Goal: Task Accomplishment & Management: Manage account settings

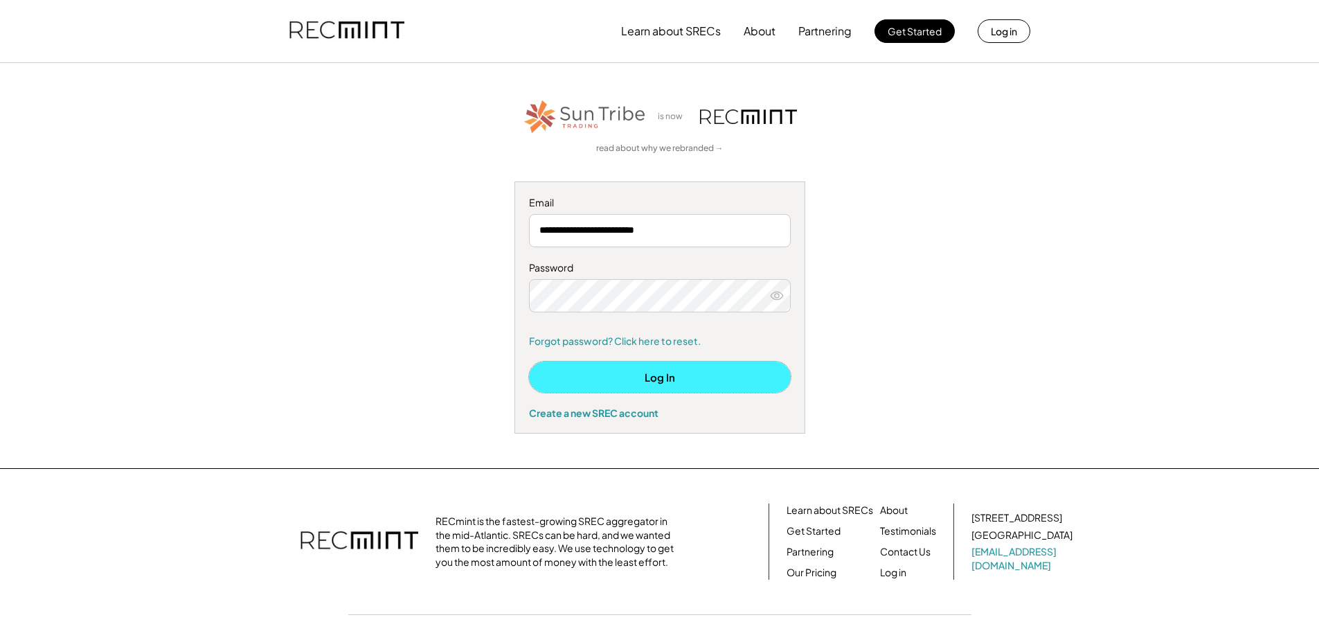
click at [663, 386] on button "Log In" at bounding box center [660, 376] width 262 height 31
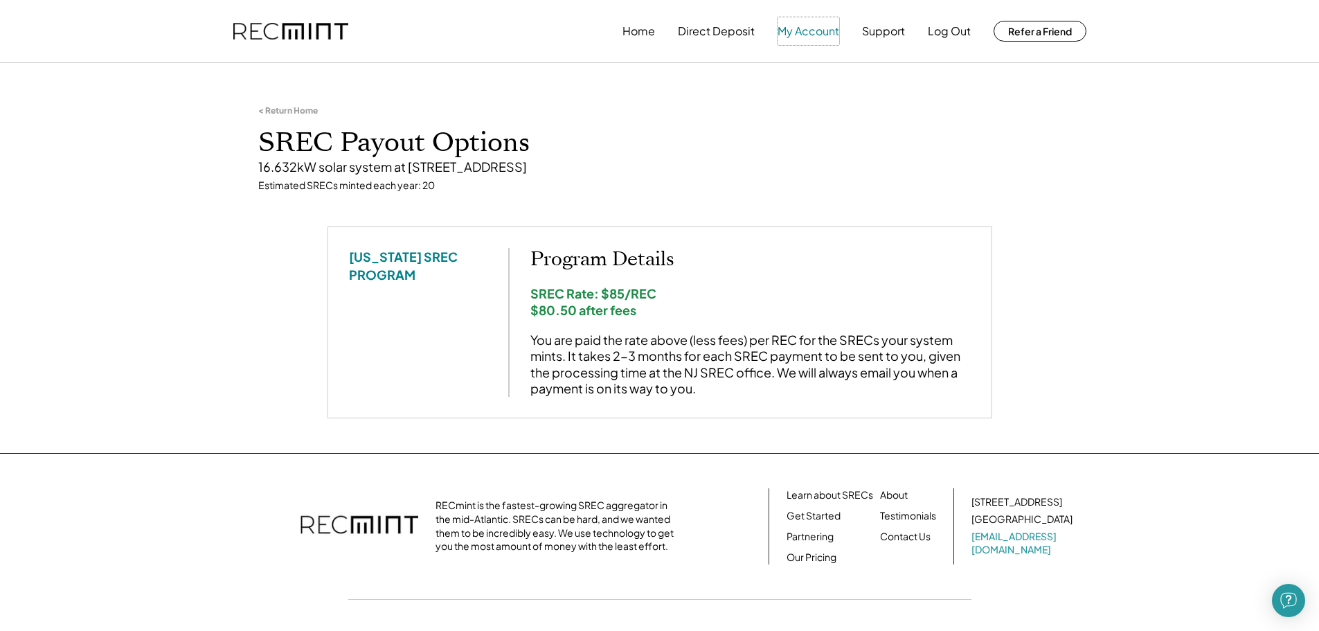
drag, startPoint x: 799, startPoint y: 30, endPoint x: 793, endPoint y: 40, distance: 12.1
click at [799, 30] on button "My Account" at bounding box center [808, 31] width 62 height 28
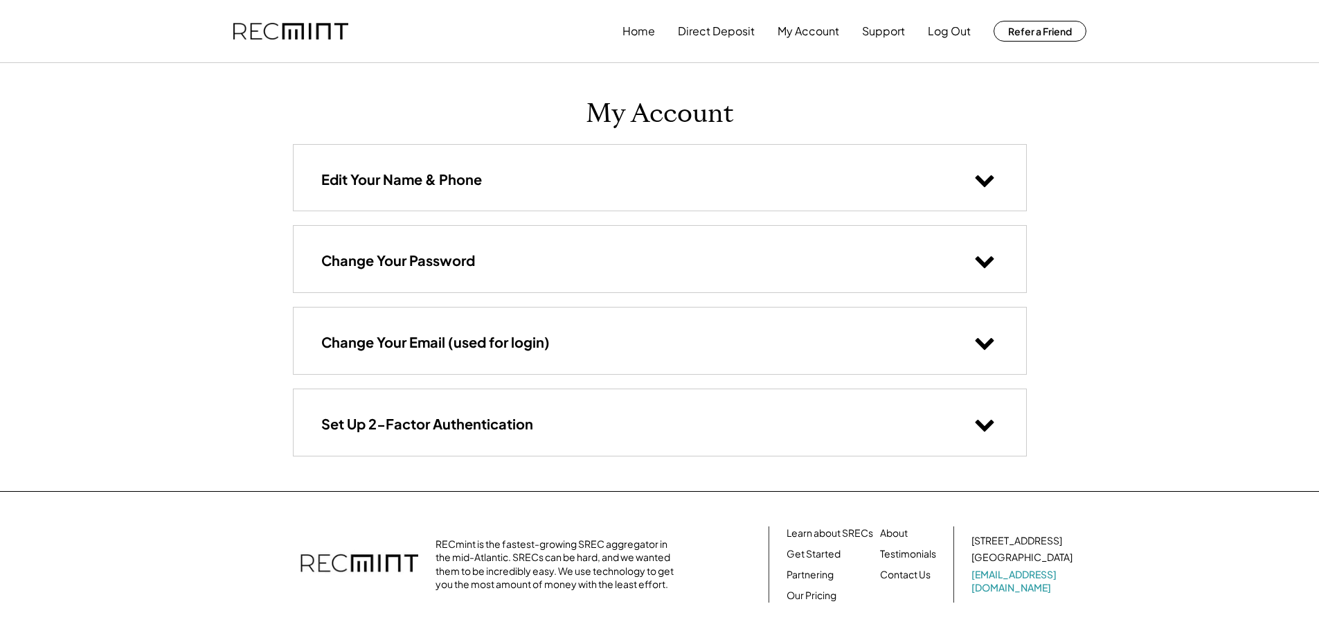
click at [557, 188] on div "Edit Your Name & Phone" at bounding box center [659, 178] width 732 height 66
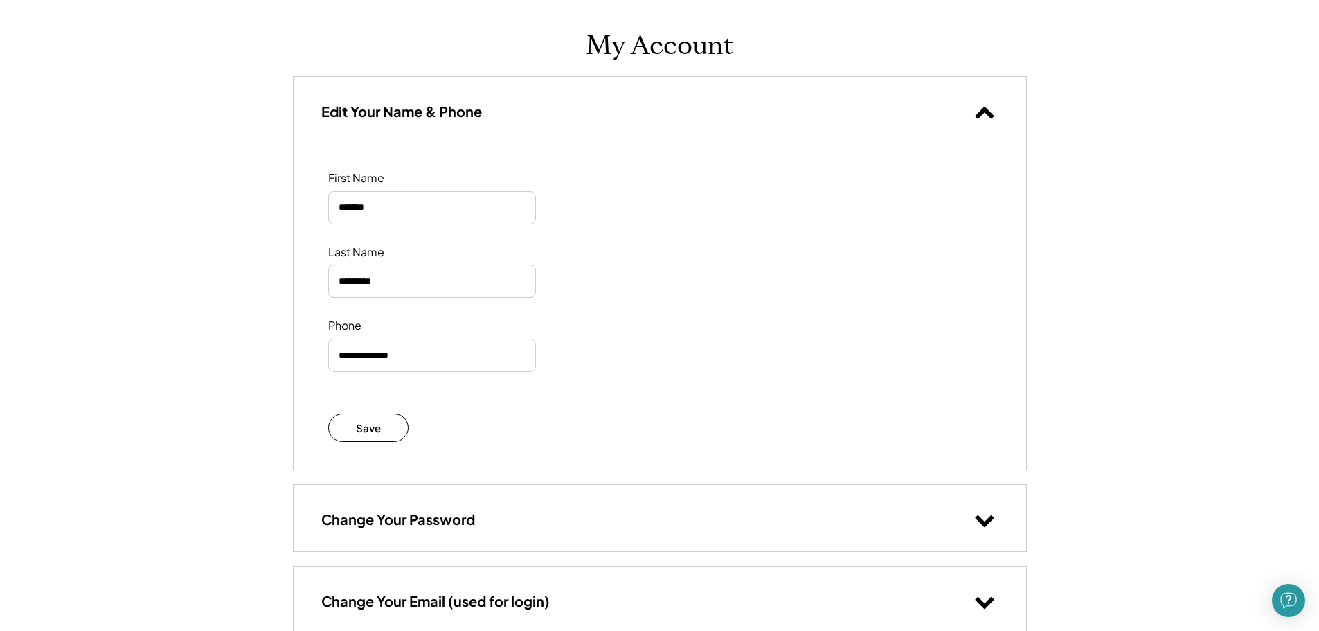
scroll to position [208, 0]
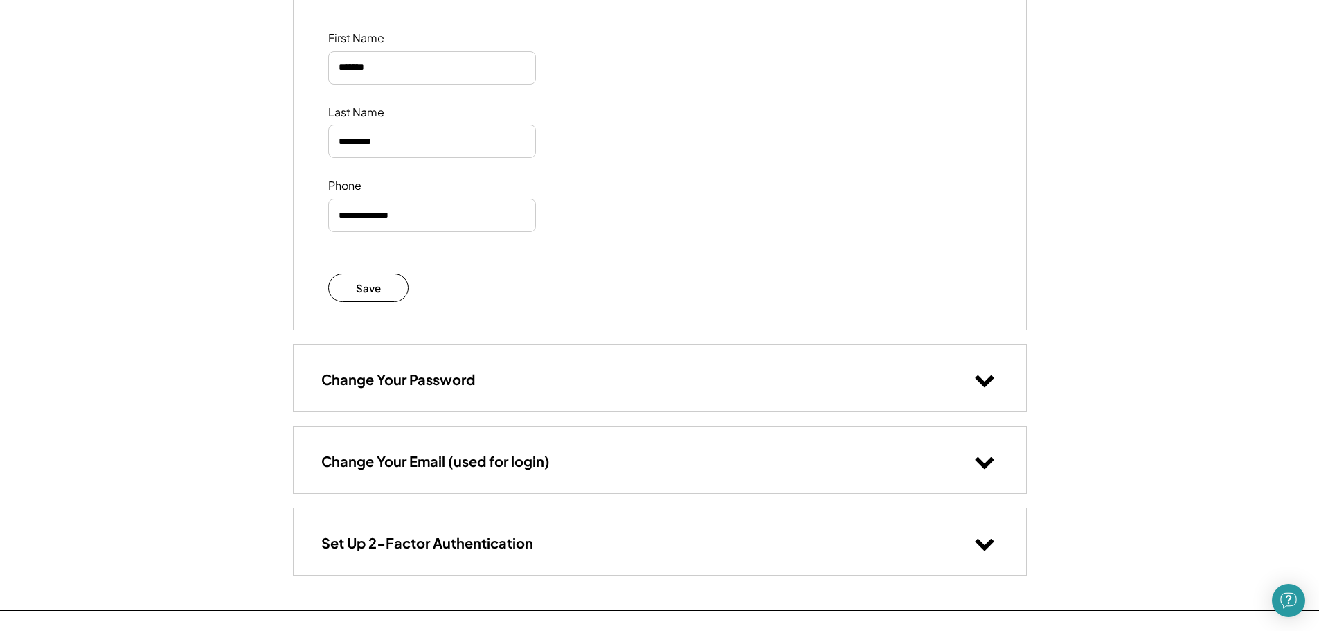
drag, startPoint x: 478, startPoint y: 387, endPoint x: 484, endPoint y: 379, distance: 10.4
click at [478, 386] on div "Change Your Password" at bounding box center [659, 378] width 732 height 66
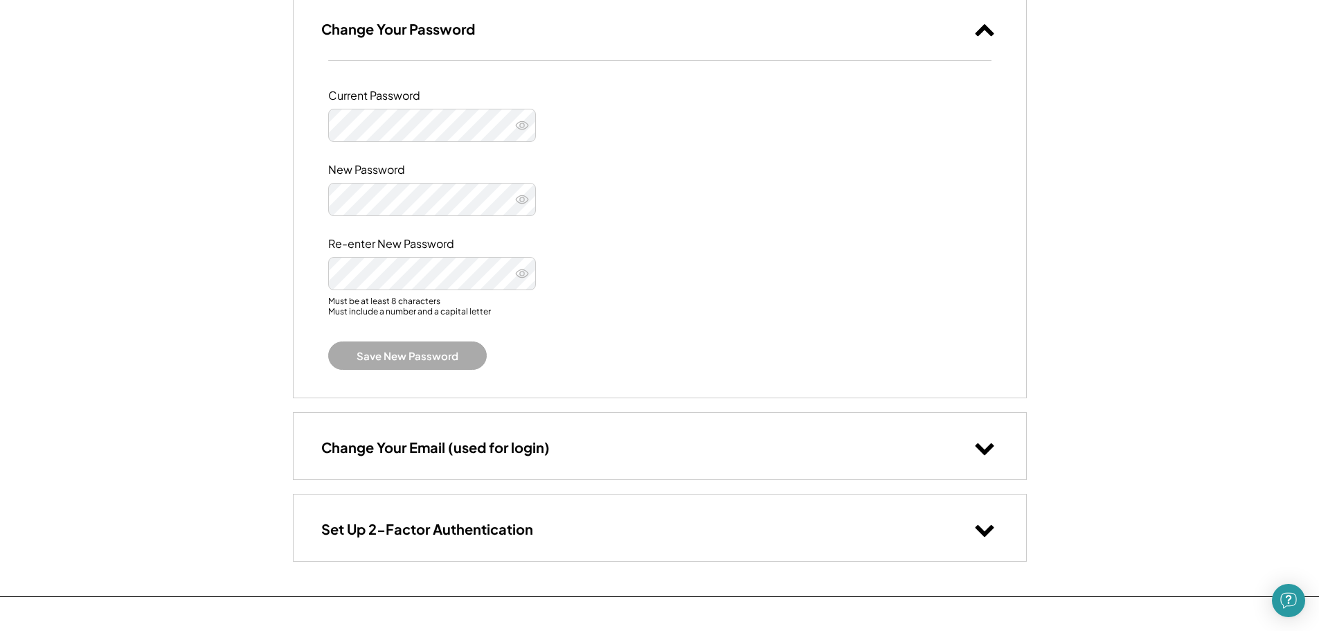
scroll to position [750, 0]
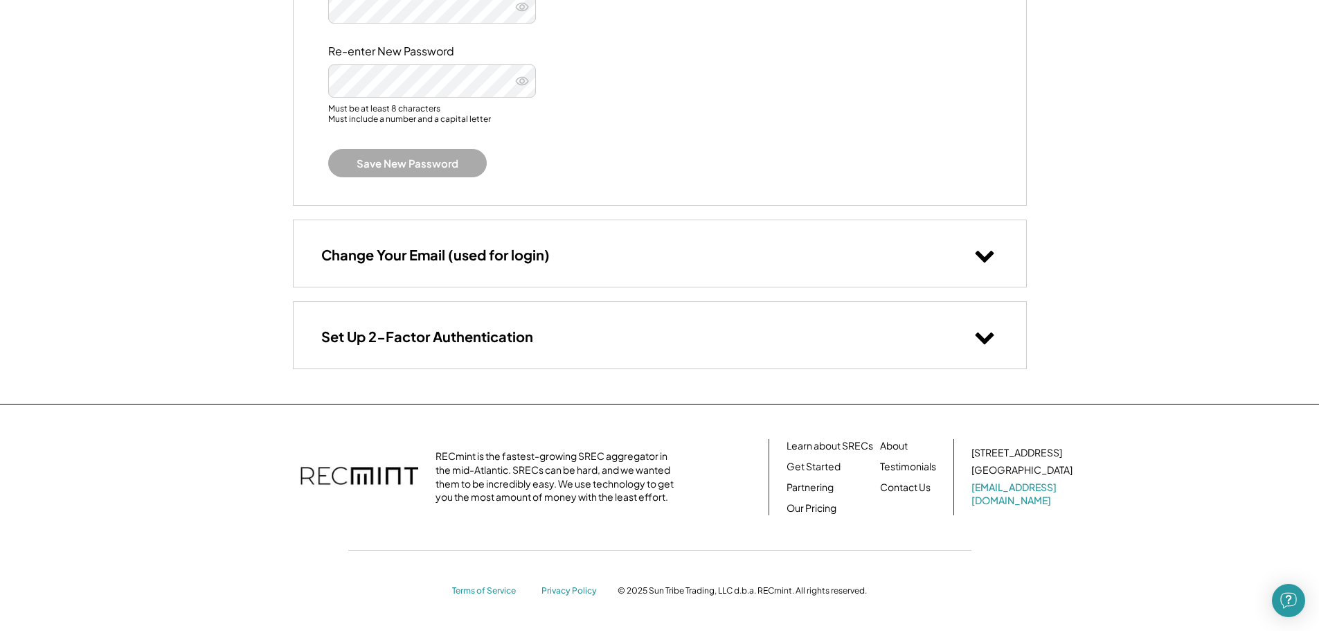
drag, startPoint x: 509, startPoint y: 255, endPoint x: 521, endPoint y: 257, distance: 11.3
click at [512, 256] on h3 "Change Your Email (used for login)" at bounding box center [435, 255] width 228 height 18
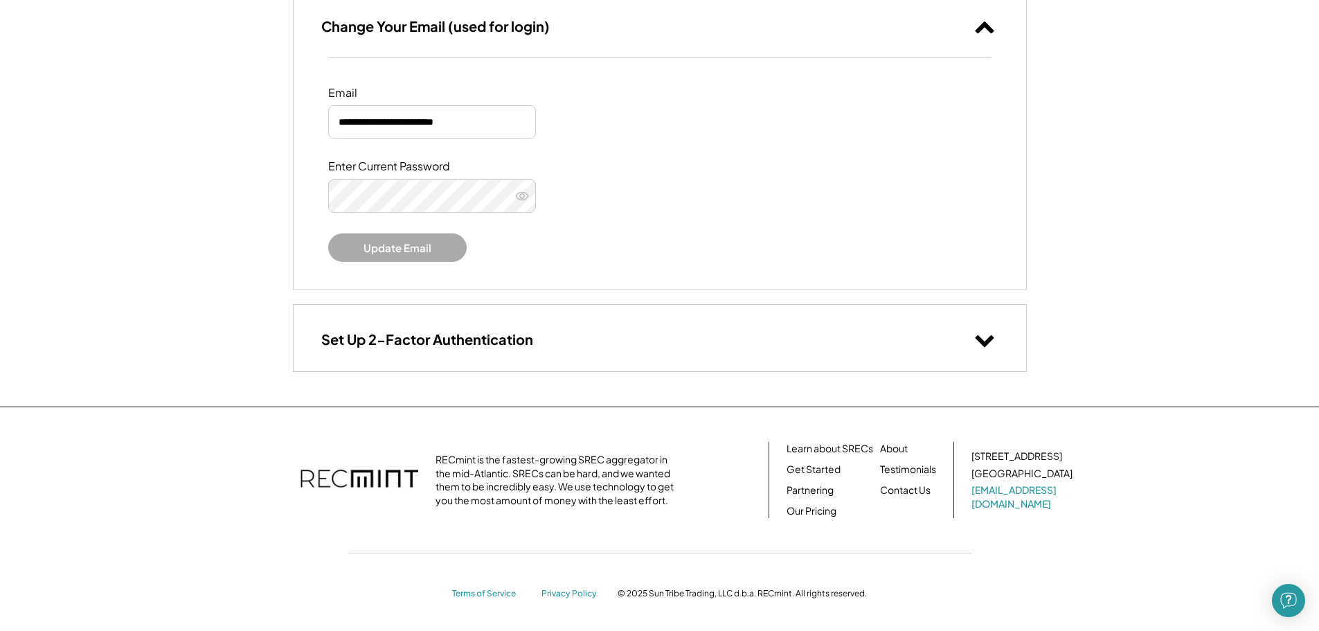
scroll to position [982, 0]
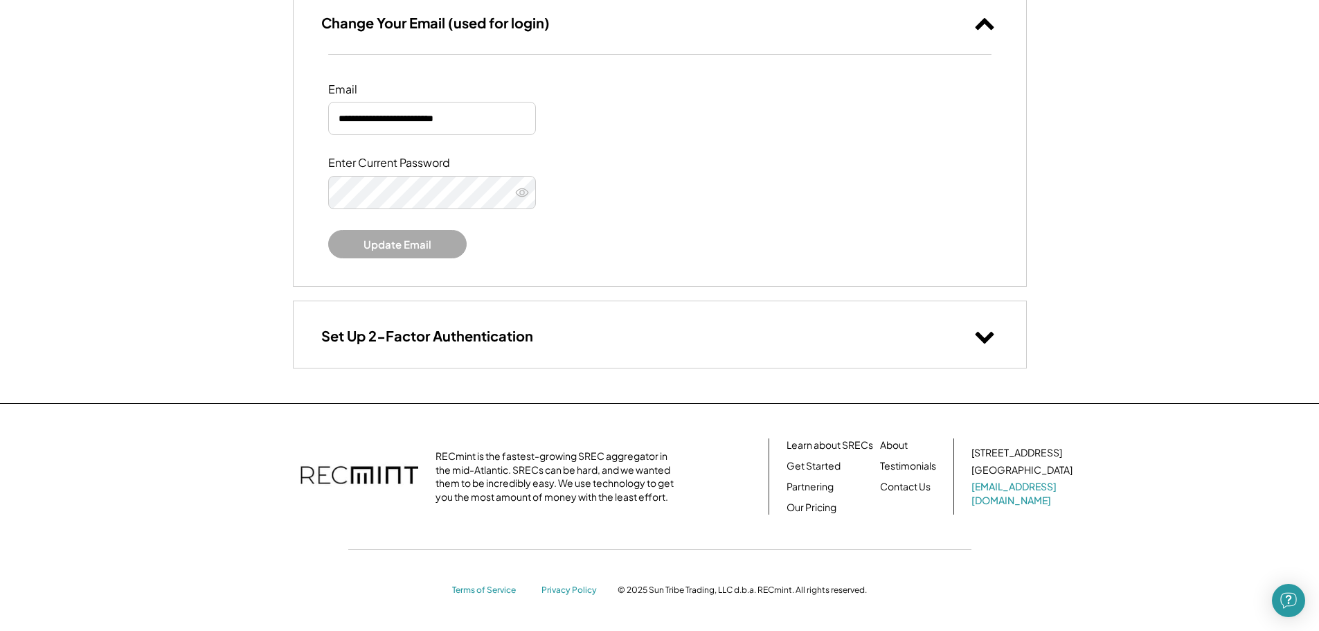
click at [490, 338] on h3 "Set Up 2-Factor Authentication" at bounding box center [427, 336] width 212 height 18
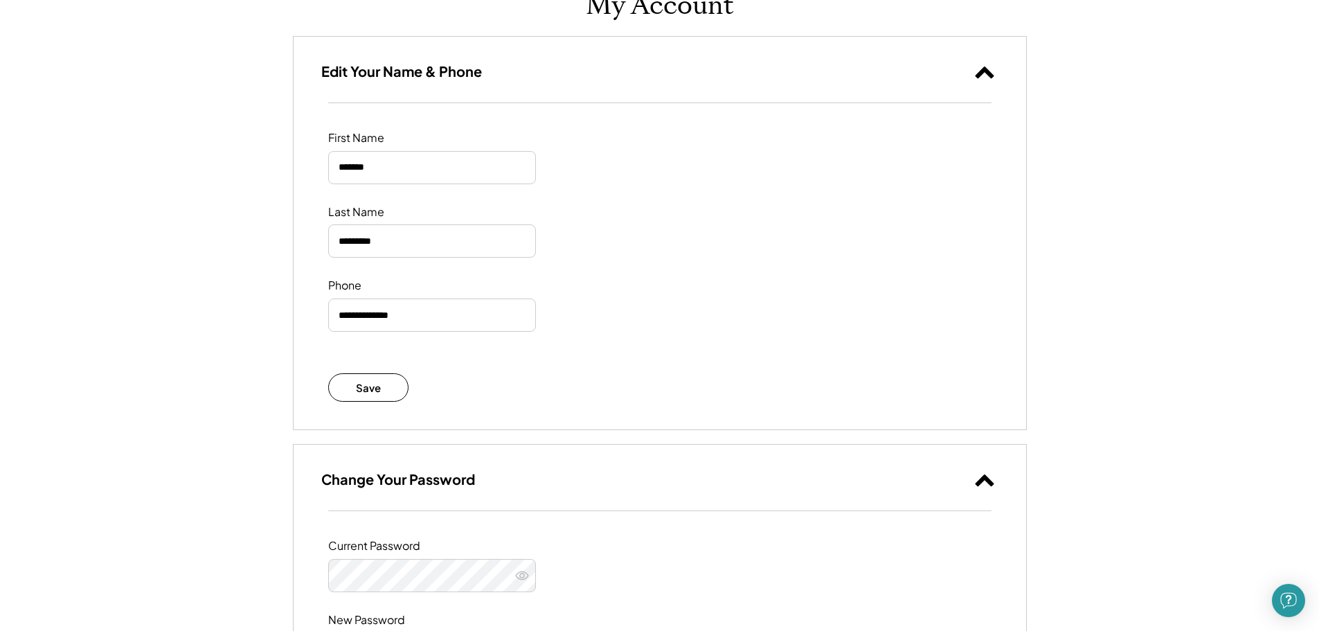
scroll to position [0, 0]
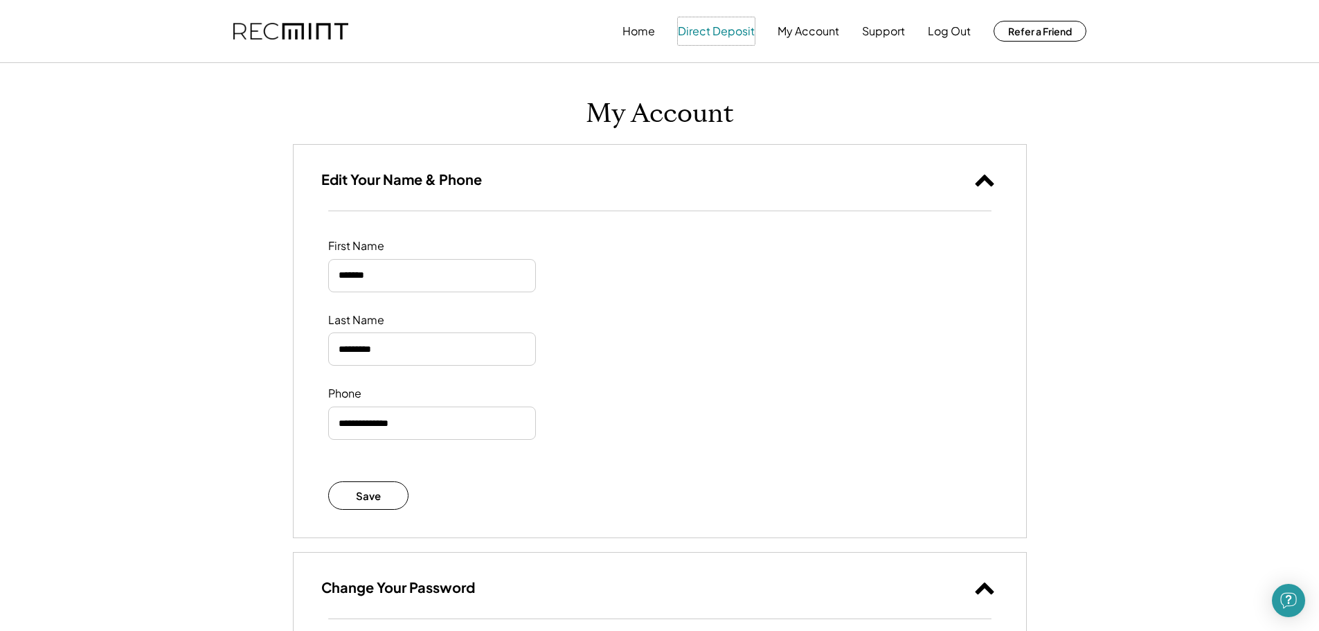
click at [703, 26] on button "Direct Deposit" at bounding box center [716, 31] width 77 height 28
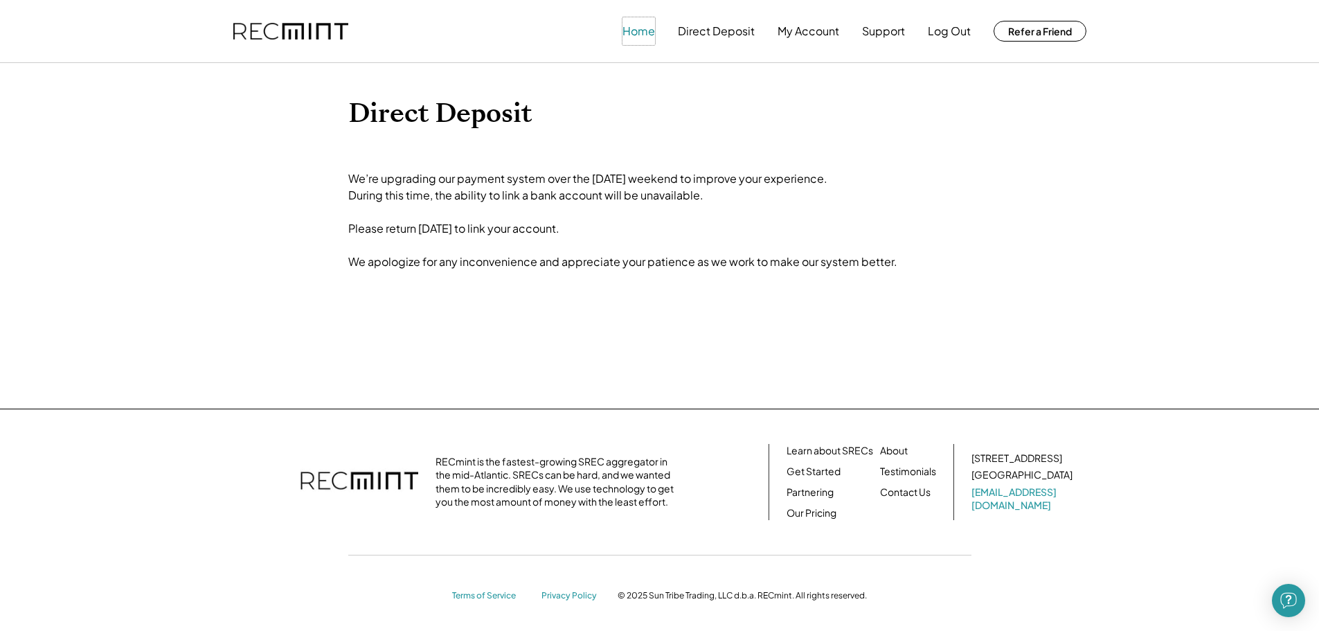
click at [628, 32] on button "Home" at bounding box center [638, 31] width 33 height 28
